Goal: Navigation & Orientation: Understand site structure

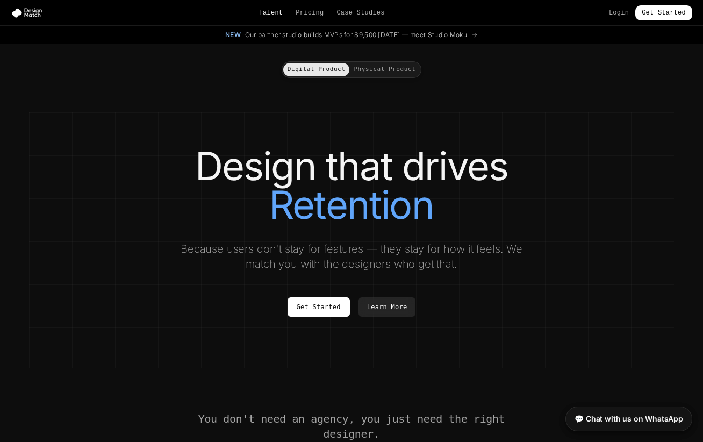
click at [276, 12] on link "Talent" at bounding box center [271, 13] width 24 height 9
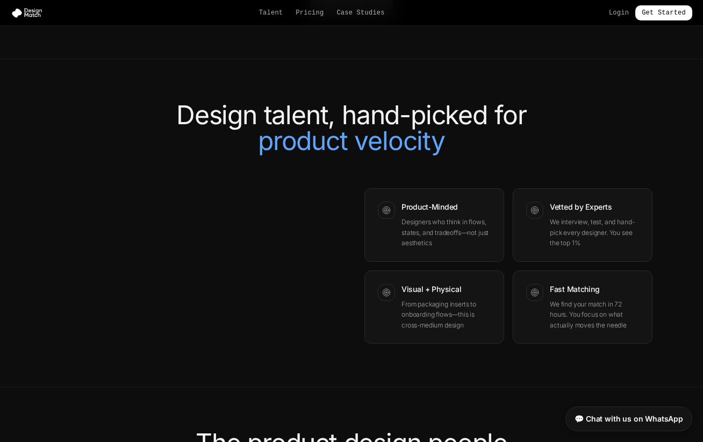
scroll to position [913, 0]
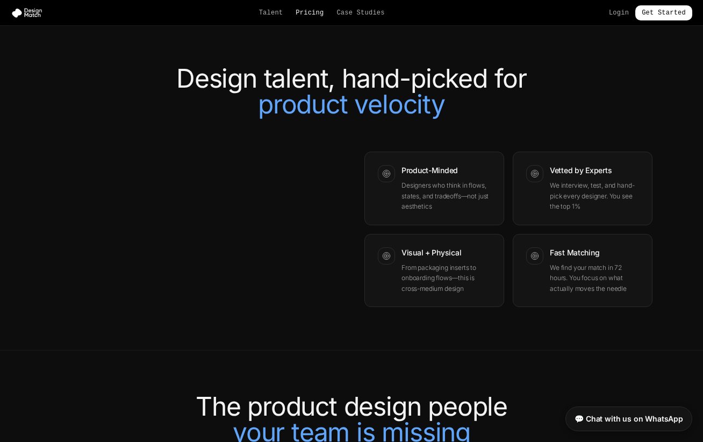
click at [316, 14] on link "Pricing" at bounding box center [310, 13] width 28 height 9
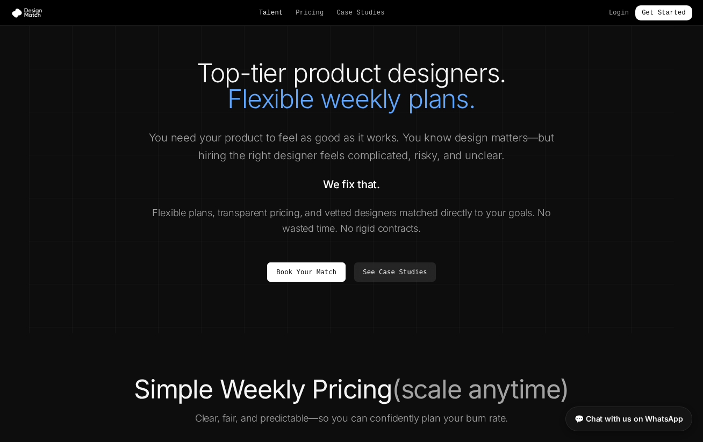
click at [269, 14] on link "Talent" at bounding box center [271, 13] width 24 height 9
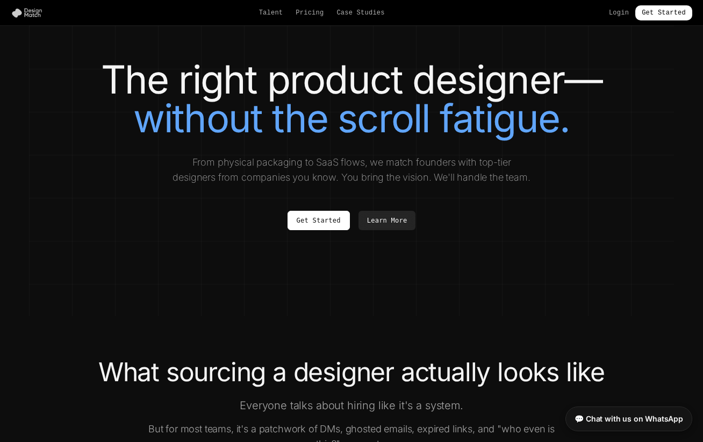
click at [32, 14] on img at bounding box center [29, 13] width 37 height 11
